Goal: Information Seeking & Learning: Learn about a topic

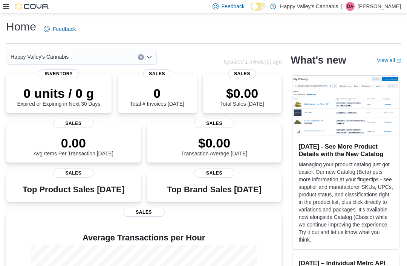
click at [5, 5] on icon at bounding box center [6, 6] width 6 height 5
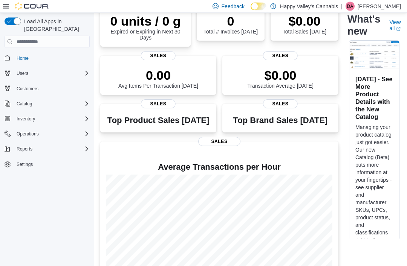
scroll to position [82, 0]
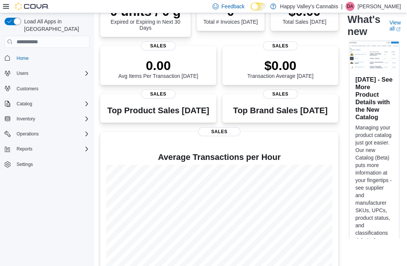
click at [82, 145] on div "Reports" at bounding box center [52, 149] width 76 height 9
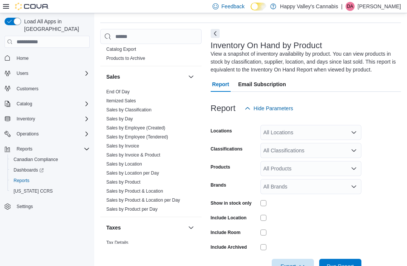
scroll to position [629, 0]
click at [120, 162] on link "Sales by Location" at bounding box center [124, 164] width 36 height 5
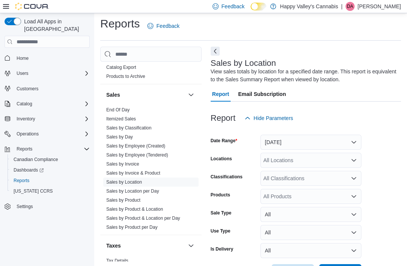
scroll to position [8, 0]
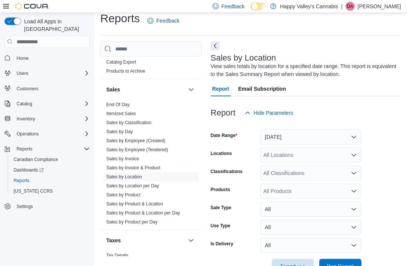
click at [213, 42] on div "Sales by Location View sales totals by location for a specified date range. Thi…" at bounding box center [305, 163] width 190 height 242
click at [212, 43] on button "Next" at bounding box center [214, 45] width 9 height 9
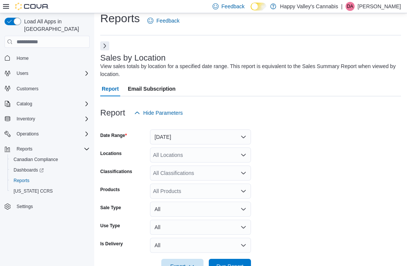
click at [3, 5] on icon at bounding box center [6, 6] width 6 height 5
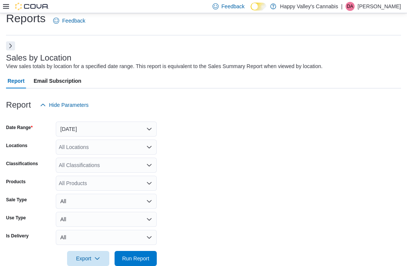
scroll to position [0, 0]
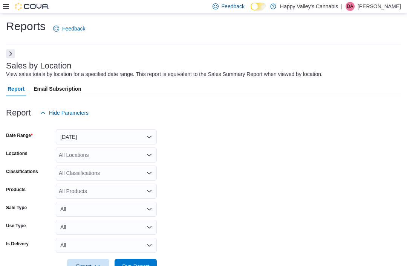
click at [135, 266] on span "Run Report" at bounding box center [135, 267] width 27 height 8
click at [7, 55] on button "Next" at bounding box center [10, 54] width 9 height 9
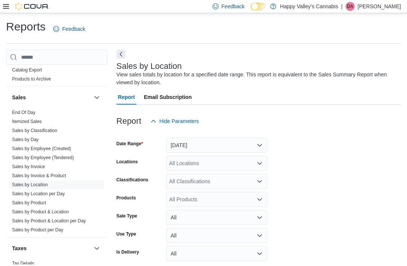
scroll to position [629, 0]
click at [19, 164] on link "Sales by Invoice" at bounding box center [28, 166] width 33 height 5
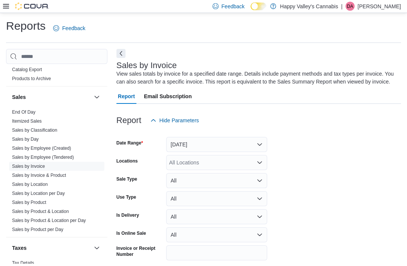
click at [120, 48] on div "Reports Feedback Cash Management Cash Management Cash Out Details Compliance OC…" at bounding box center [203, 155] width 394 height 272
click at [120, 56] on button "Next" at bounding box center [120, 53] width 9 height 9
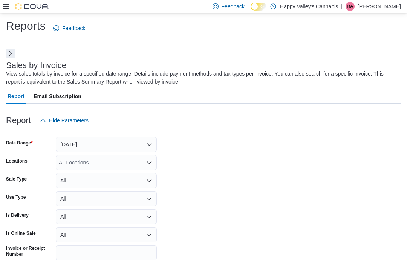
click at [70, 160] on div "All Locations" at bounding box center [106, 162] width 101 height 15
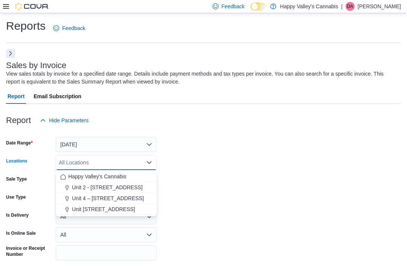
scroll to position [0, 0]
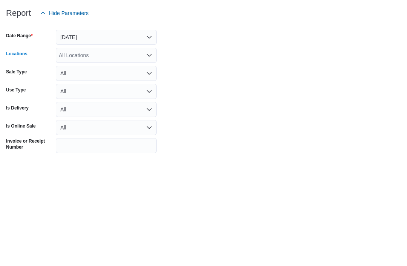
click at [89, 155] on div "All Locations Combo box. Selected. Combo box input. All Locations. Type some te…" at bounding box center [106, 162] width 101 height 15
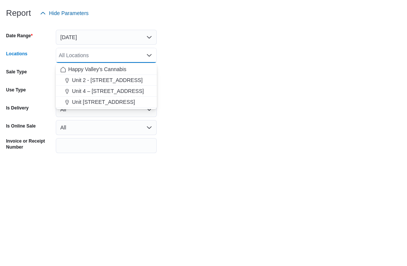
click at [93, 184] on span "Unit 2 - 1115 Gateway Rd." at bounding box center [107, 188] width 71 height 8
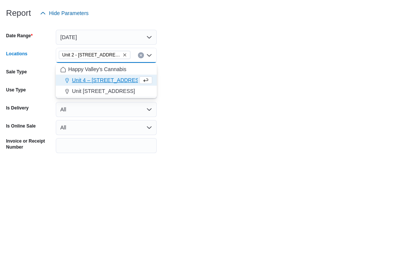
click at [178, 128] on form "Date Range Yesterday Locations Unit 2 - 1115 Gateway Rd. Combo box. Selected. U…" at bounding box center [203, 205] width 394 height 154
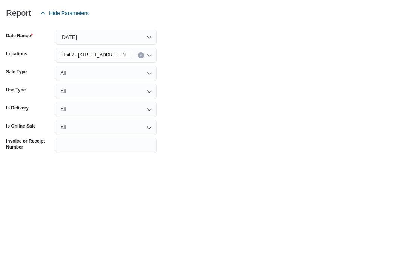
scroll to position [32, 0]
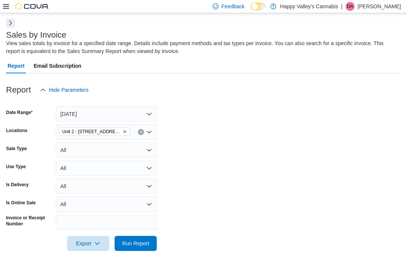
click at [134, 241] on span "Run Report" at bounding box center [135, 244] width 27 height 8
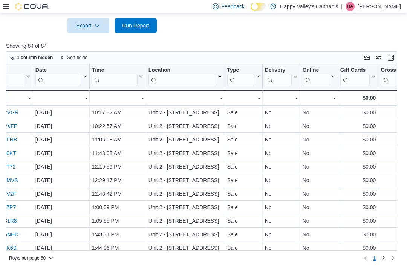
scroll to position [40, 76]
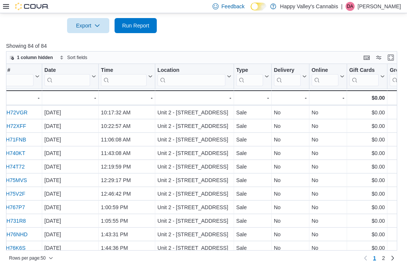
click at [13, 167] on link "INF947-H74T72" at bounding box center [6, 167] width 38 height 6
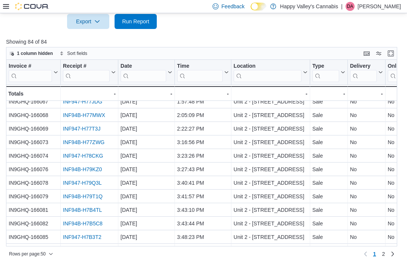
scroll to position [210, 0]
click at [80, 193] on link "INF94B-H79T1Q" at bounding box center [83, 196] width 40 height 6
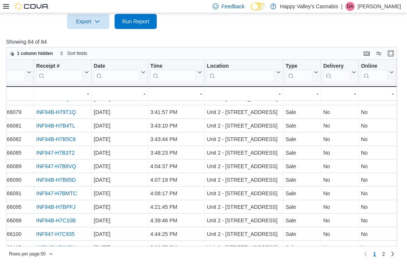
scroll to position [294, 3]
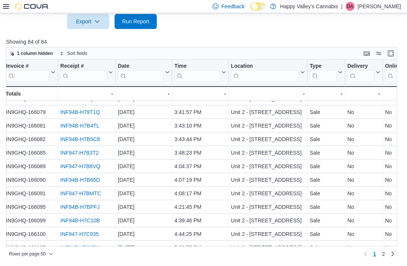
click at [80, 164] on link "INF947-H7B8VQ" at bounding box center [80, 167] width 40 height 6
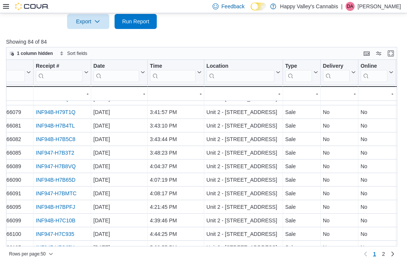
scroll to position [293, 17]
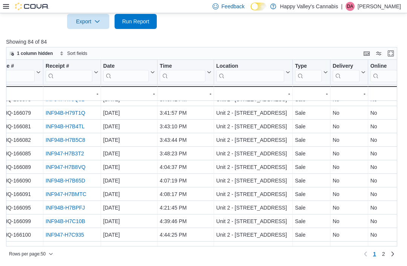
click at [67, 192] on link "INF947-H7BMTC" at bounding box center [66, 195] width 41 height 6
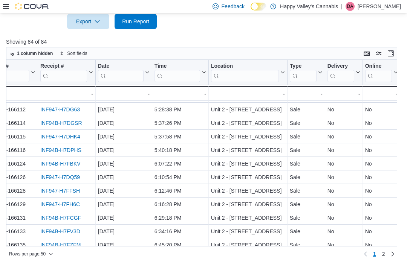
scroll to position [513, 22]
click at [57, 188] on link "INF947-H7FFSH" at bounding box center [61, 191] width 40 height 6
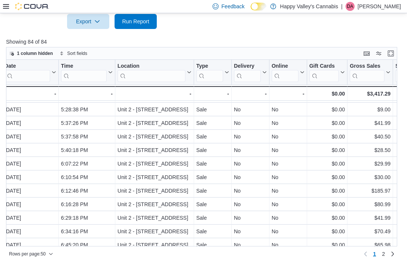
scroll to position [513, 114]
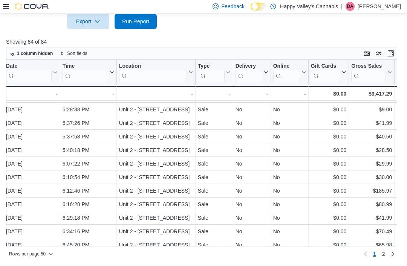
click at [384, 251] on span "2" at bounding box center [383, 254] width 3 height 8
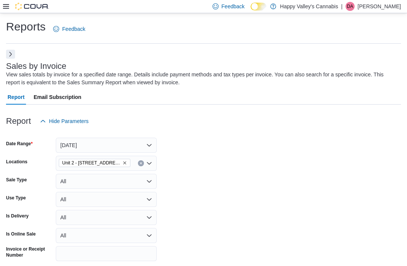
scroll to position [296, 467]
click at [4, 55] on div "Reports Feedback Sales by Invoice View sales totals by invoice for a specified …" at bounding box center [203, 266] width 407 height 506
click at [6, 53] on button "Next" at bounding box center [10, 54] width 9 height 9
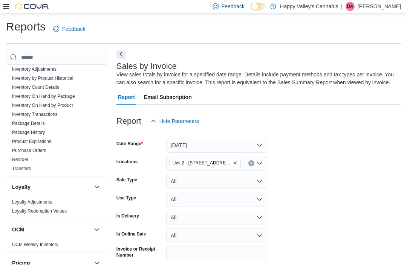
scroll to position [388, 0]
click at [233, 161] on button "Remove Unit 2 - 1115 Gateway Rd. from selection in this group" at bounding box center [235, 163] width 5 height 5
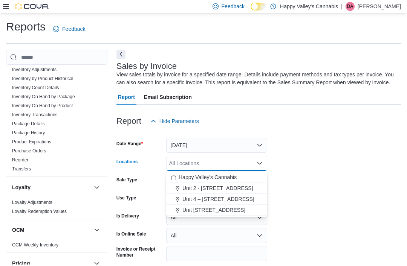
scroll to position [0, 37]
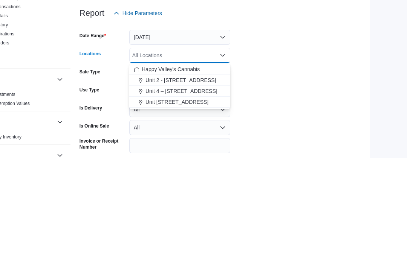
click at [181, 195] on span "Unit 4 – 597 Meadowlark Blvd." at bounding box center [181, 199] width 72 height 8
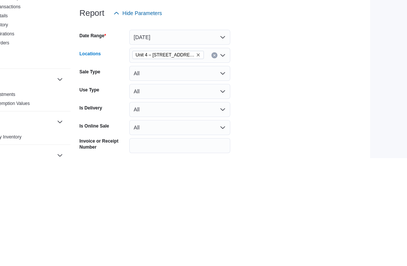
click at [273, 129] on form "Date Range Yesterday Locations Unit 4 – 597 Meadowlark Blvd. Combo box. Selecte…" at bounding box center [221, 206] width 284 height 154
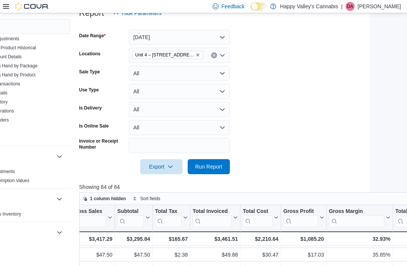
click at [203, 171] on span "Run Report" at bounding box center [208, 167] width 27 height 8
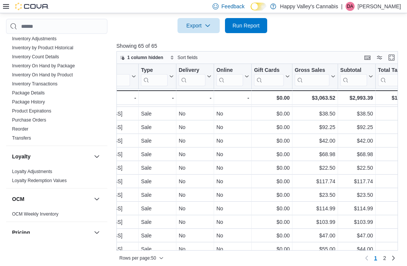
scroll to position [513, 295]
click at [385, 262] on span "2" at bounding box center [384, 258] width 3 height 8
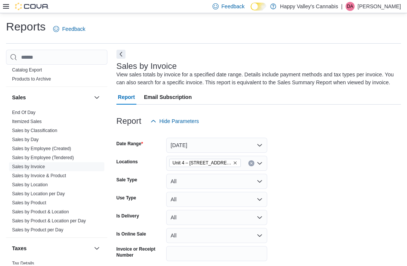
scroll to position [629, 0]
click at [21, 201] on link "Sales by Product" at bounding box center [29, 203] width 34 height 5
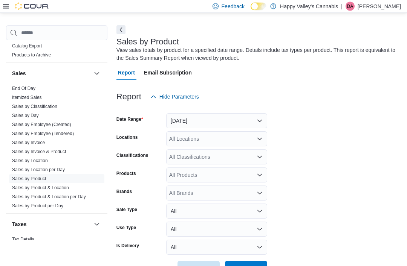
scroll to position [25, 0]
click at [117, 26] on button "Next" at bounding box center [120, 29] width 9 height 9
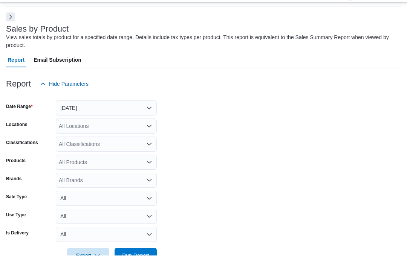
scroll to position [26, 0]
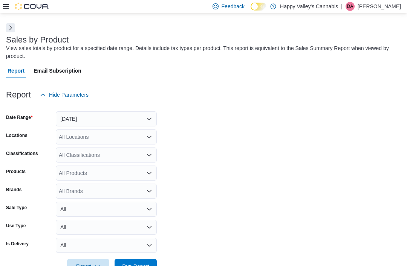
click at [130, 266] on span "Run Report" at bounding box center [135, 267] width 27 height 8
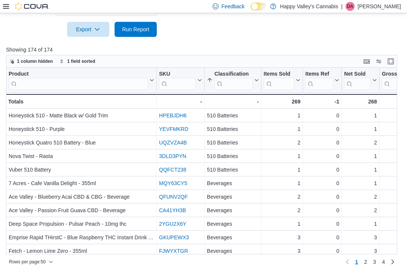
scroll to position [267, 0]
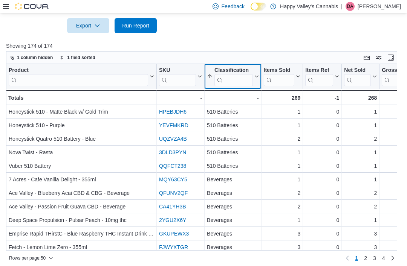
click at [254, 76] on icon at bounding box center [256, 76] width 6 height 5
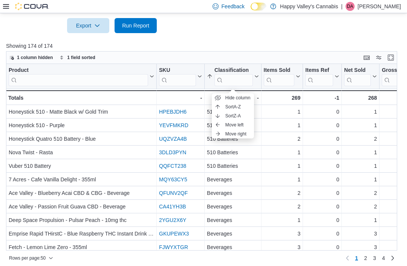
click at [231, 107] on span "Sort A-Z" at bounding box center [232, 107] width 15 height 6
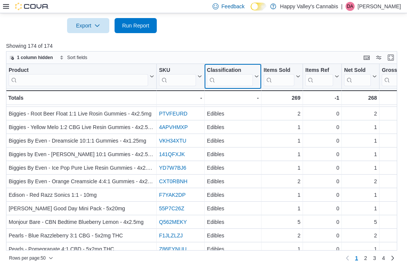
scroll to position [513, 0]
click at [363, 264] on link "2" at bounding box center [365, 258] width 9 height 12
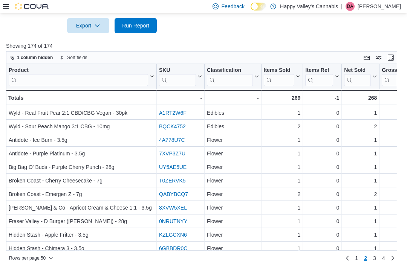
scroll to position [148, 0]
click at [370, 264] on link "3" at bounding box center [374, 258] width 9 height 12
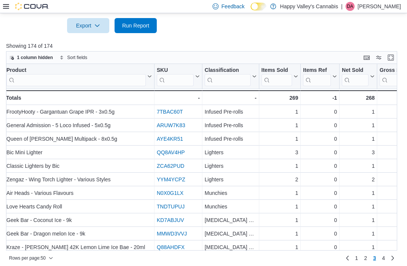
scroll to position [0, 2]
click at [363, 264] on link "2" at bounding box center [365, 258] width 9 height 12
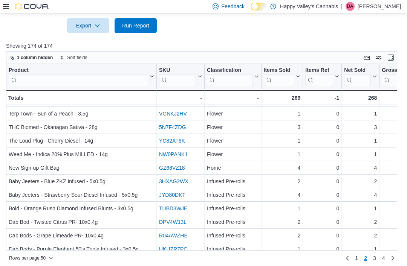
scroll to position [513, 0]
click at [374, 262] on span "3" at bounding box center [374, 258] width 3 height 8
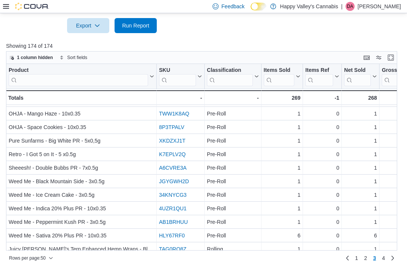
scroll to position [513, 0]
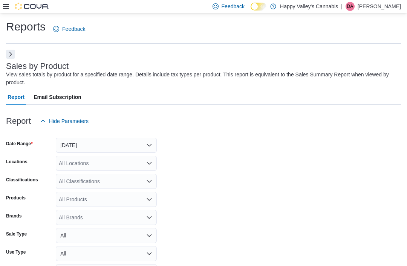
click at [7, 54] on button "Next" at bounding box center [10, 54] width 9 height 9
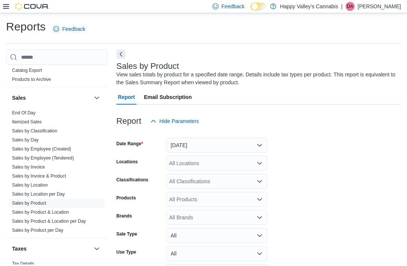
click at [24, 183] on link "Sales by Location" at bounding box center [30, 185] width 36 height 5
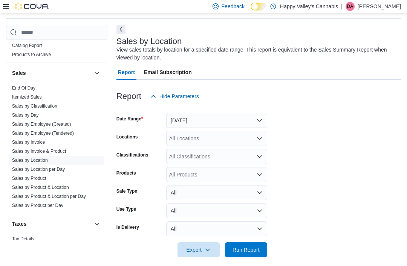
click at [117, 27] on button "Next" at bounding box center [120, 29] width 9 height 9
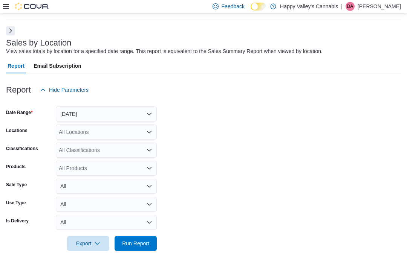
click at [72, 114] on button "Yesterday" at bounding box center [106, 114] width 101 height 15
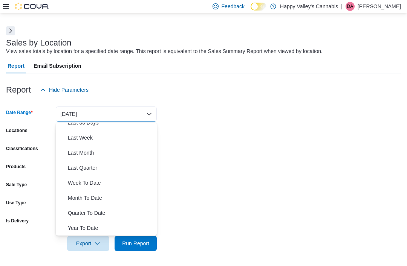
click at [68, 196] on span "Month To Date" at bounding box center [111, 197] width 86 height 9
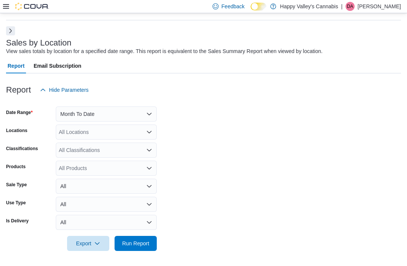
click at [72, 149] on div "All Classifications" at bounding box center [106, 150] width 101 height 15
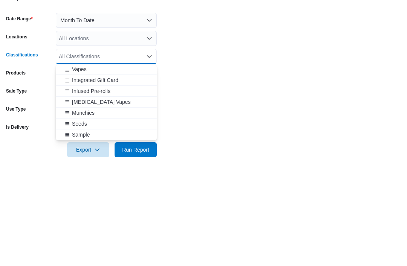
click at [80, 192] on span "Nicotine Vapes" at bounding box center [101, 196] width 59 height 8
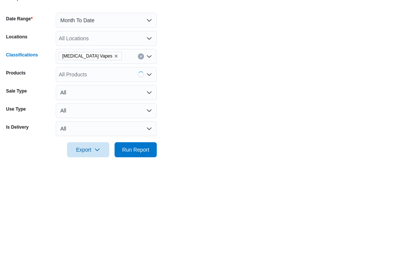
click at [192, 97] on form "Date Range Month To Date Locations All Locations Classifications Nicotine Vapes…" at bounding box center [203, 174] width 394 height 154
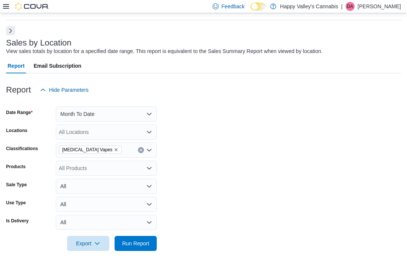
click at [134, 249] on span "Run Report" at bounding box center [135, 243] width 33 height 15
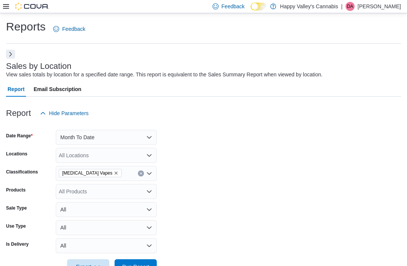
click at [6, 54] on button "Next" at bounding box center [10, 54] width 9 height 9
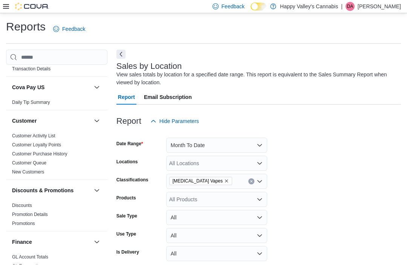
scroll to position [158, 0]
click at [224, 181] on icon "Remove Nicotine Vapes from selection in this group" at bounding box center [226, 181] width 5 height 5
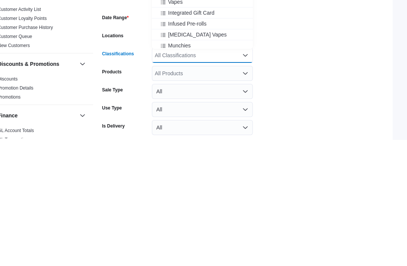
scroll to position [337, 0]
click at [175, 146] on span "Infused Pre-rolls" at bounding box center [187, 150] width 38 height 8
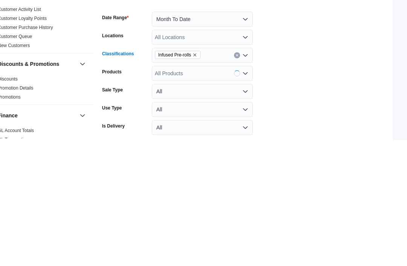
click at [293, 129] on form "Date Range Month To Date Locations All Locations Classifications Infused Pre-ro…" at bounding box center [244, 206] width 284 height 154
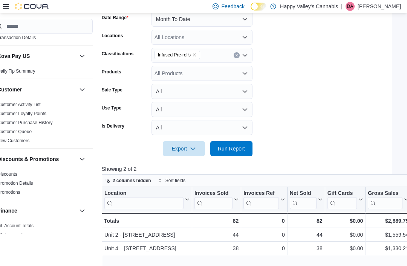
click at [222, 156] on span "Run Report" at bounding box center [231, 148] width 33 height 15
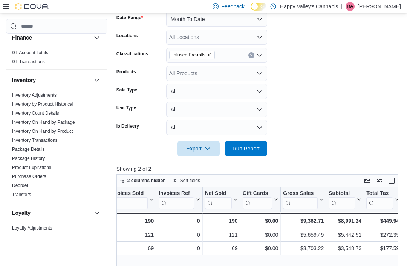
scroll to position [330, 0]
click at [24, 129] on link "Inventory On Hand by Product" at bounding box center [42, 131] width 61 height 5
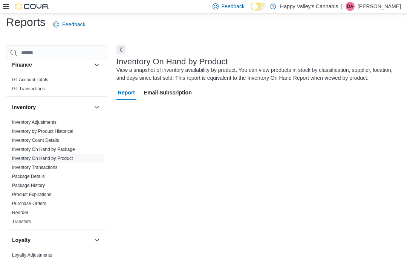
scroll to position [24, 0]
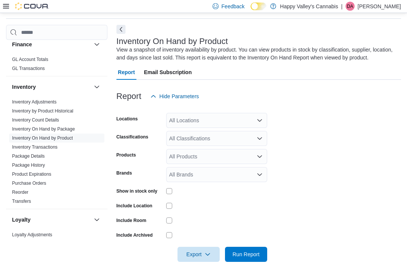
click at [119, 26] on button "Next" at bounding box center [120, 29] width 9 height 9
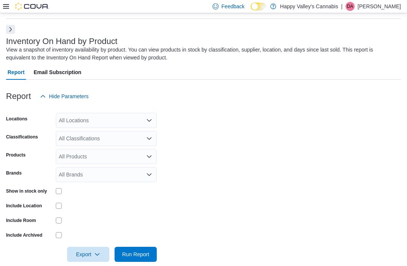
click at [69, 137] on div "All Classifications" at bounding box center [106, 138] width 101 height 15
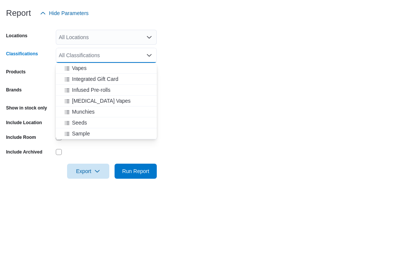
click at [79, 180] on span "Nicotine Vapes" at bounding box center [101, 184] width 59 height 8
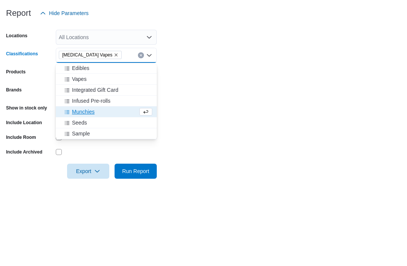
scroll to position [350, 0]
click at [186, 104] on form "Locations All Locations Classifications Nicotine Vapes Combo box. Selected. Nic…" at bounding box center [203, 183] width 394 height 158
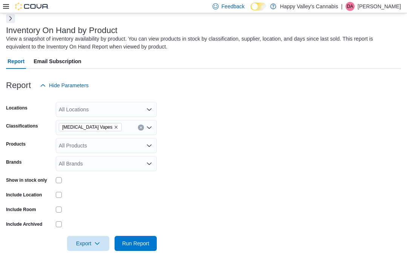
click at [135, 247] on span "Run Report" at bounding box center [135, 244] width 27 height 8
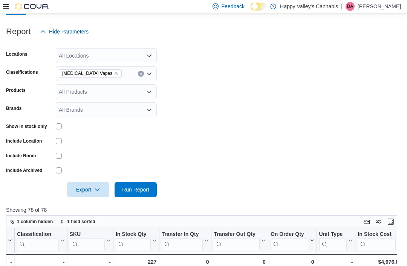
scroll to position [89, 0]
click at [102, 54] on div "All Locations" at bounding box center [106, 56] width 101 height 15
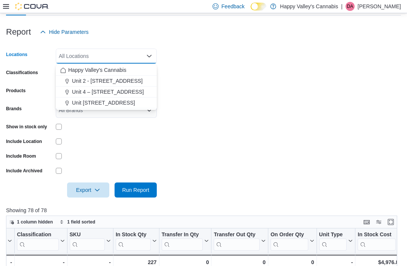
click at [114, 93] on span "Unit 4 – 597 Meadowlark Blvd." at bounding box center [108, 92] width 72 height 8
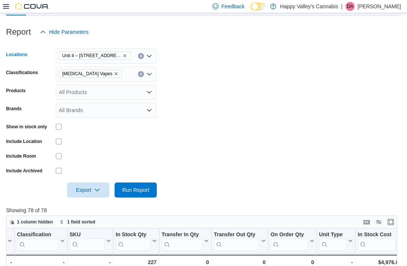
click at [182, 90] on form "Locations Unit 4 – 597 Meadowlark Blvd. Combo box. Selected. Unit 4 – 597 Meado…" at bounding box center [203, 119] width 394 height 158
click at [134, 190] on span "Run Report" at bounding box center [135, 190] width 27 height 8
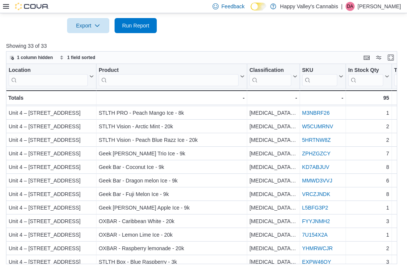
scroll to position [180, 0]
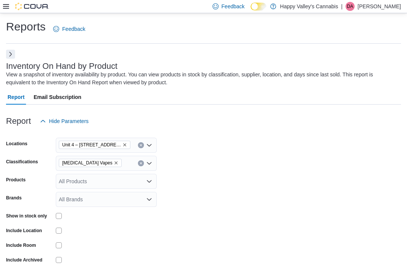
click at [6, 51] on button "Next" at bounding box center [10, 54] width 9 height 9
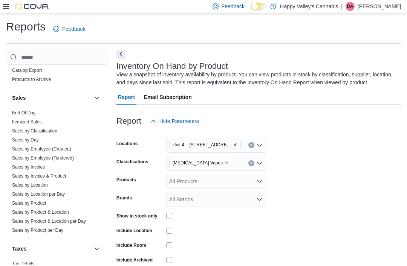
click at [19, 183] on link "Sales by Location" at bounding box center [30, 185] width 36 height 5
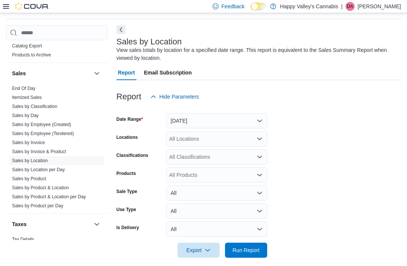
click at [118, 27] on button "Next" at bounding box center [120, 29] width 9 height 9
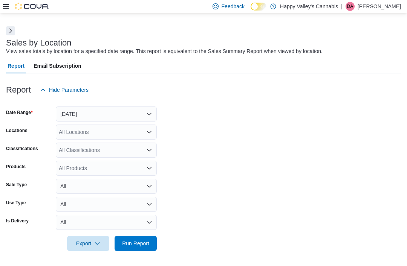
click at [76, 112] on button "Yesterday" at bounding box center [106, 114] width 101 height 15
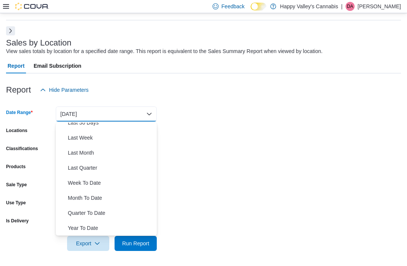
scroll to position [113, 0]
click at [74, 198] on span "Month To Date" at bounding box center [111, 197] width 86 height 9
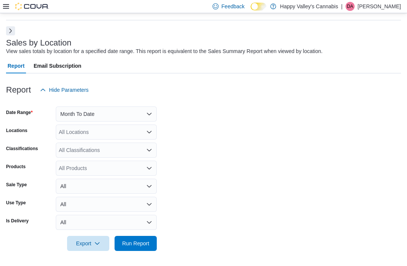
click at [129, 245] on span "Run Report" at bounding box center [135, 244] width 27 height 8
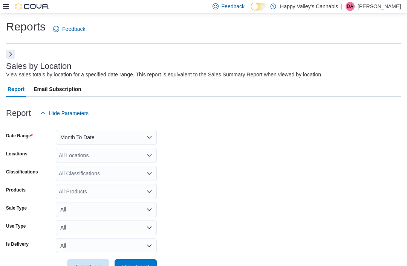
click at [7, 53] on button "Next" at bounding box center [10, 54] width 9 height 9
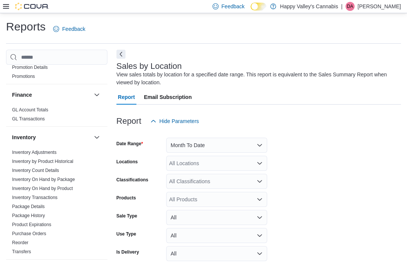
scroll to position [305, 0]
click at [26, 186] on link "Inventory On Hand by Product" at bounding box center [42, 188] width 61 height 5
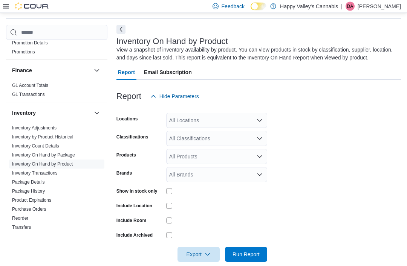
click at [120, 26] on button "Next" at bounding box center [120, 29] width 9 height 9
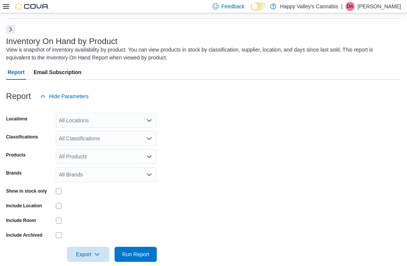
click at [131, 255] on span "Run Report" at bounding box center [135, 255] width 27 height 8
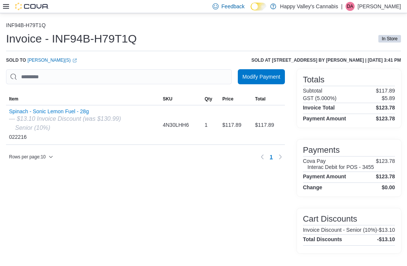
click at [41, 61] on link "Delbert H(S) (opens in a new tab or window)" at bounding box center [51, 60] width 49 height 6
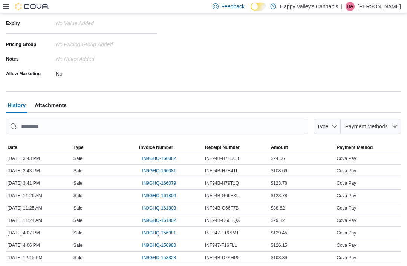
scroll to position [179, 0]
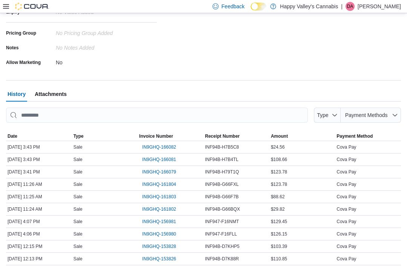
click at [152, 174] on span "IN9GHQ-166079" at bounding box center [159, 172] width 34 height 6
click at [149, 161] on span "IN9GHQ-166081" at bounding box center [159, 160] width 34 height 6
click at [151, 150] on span "IN9GHQ-166082" at bounding box center [159, 147] width 34 height 6
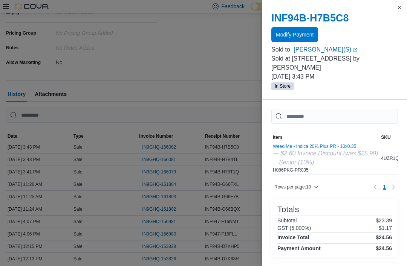
click at [393, 3] on div "INF94B-H7B5C8 Modify Payment Sold to Delbert H(S) (opens in a new tab or window…" at bounding box center [334, 51] width 145 height 97
click at [394, 8] on button "Close this dialog" at bounding box center [398, 7] width 9 height 9
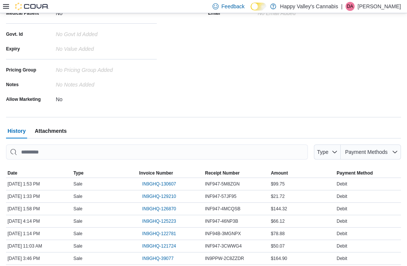
click at [22, 174] on span "Date" at bounding box center [39, 173] width 66 height 9
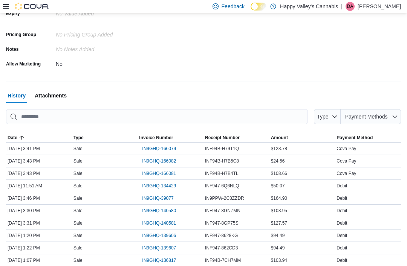
scroll to position [180, 0]
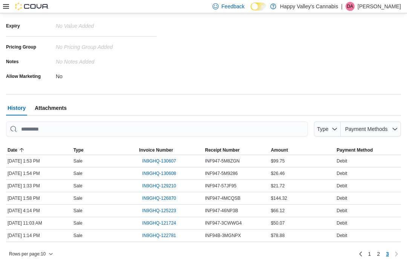
scroll to position [142, 0]
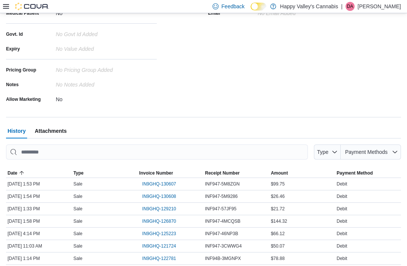
click at [157, 258] on span "IN9GHQ-122781" at bounding box center [159, 259] width 34 height 6
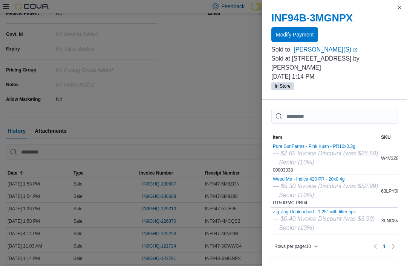
click at [395, 6] on button "Close this dialog" at bounding box center [398, 7] width 9 height 9
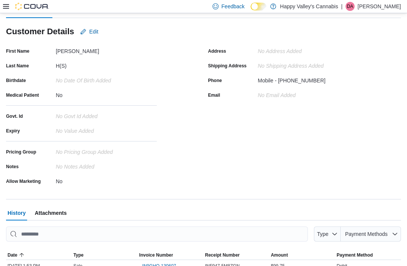
scroll to position [0, 0]
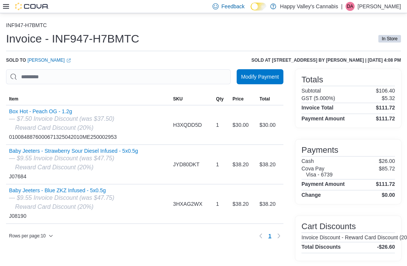
click at [35, 61] on link "Curtis S (opens in a new tab or window)" at bounding box center [48, 60] width 43 height 6
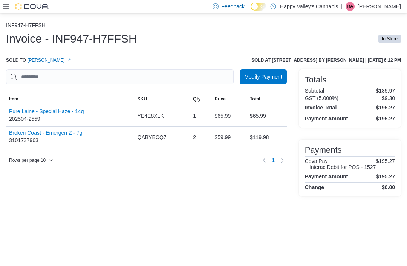
click at [43, 61] on link "[PERSON_NAME] (opens in a new tab or window)" at bounding box center [48, 60] width 43 height 6
